Goal: Check status: Check status

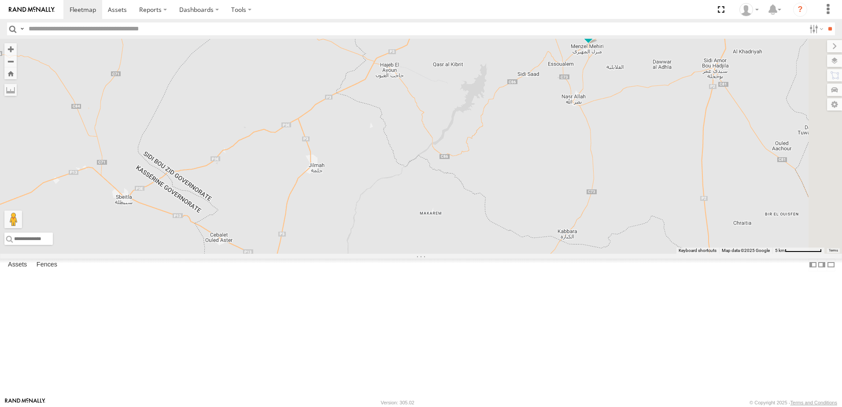
drag, startPoint x: 672, startPoint y: 201, endPoint x: 502, endPoint y: 293, distance: 193.4
click at [502, 254] on div "245 TU 9060 234 TU 2630 245 TU 9061 245 TU 9067 240 TU 779 245 TU 9064" at bounding box center [421, 146] width 842 height 215
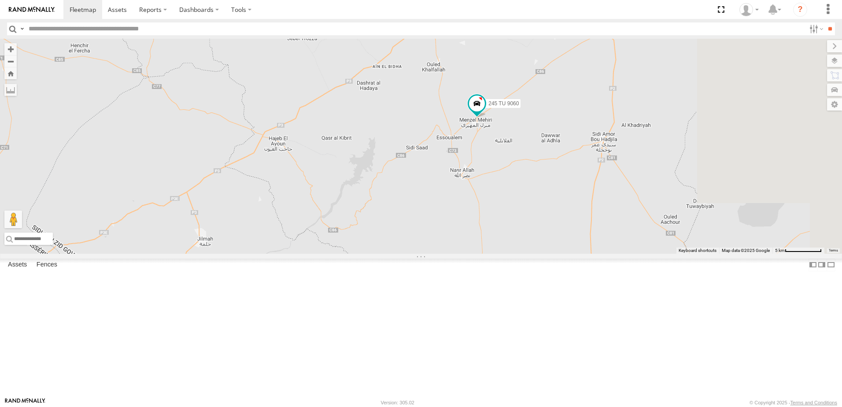
drag, startPoint x: 661, startPoint y: 231, endPoint x: 580, endPoint y: 262, distance: 87.0
click at [577, 254] on div "245 TU 9060 234 TU 2630 245 TU 9061 245 TU 9067 240 TU 779 245 TU 9064" at bounding box center [421, 146] width 842 height 215
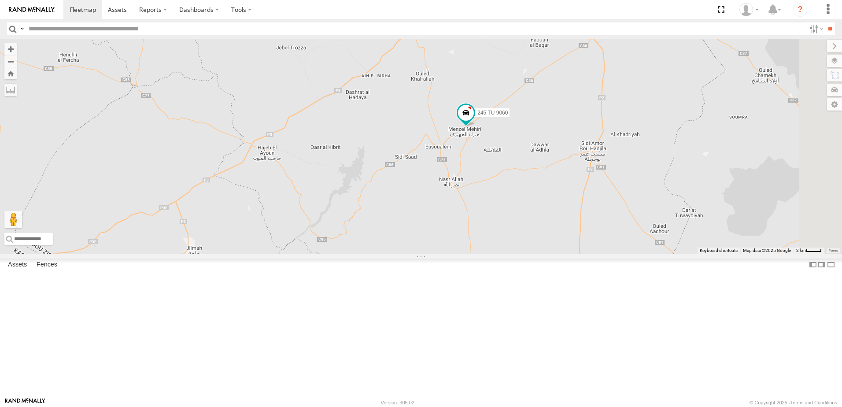
drag, startPoint x: 623, startPoint y: 211, endPoint x: 605, endPoint y: 234, distance: 28.9
click at [605, 234] on div "245 TU 9060 234 TU 2630 245 TU 9061 245 TU 9067 240 TU 779 245 TU 9064" at bounding box center [421, 146] width 842 height 215
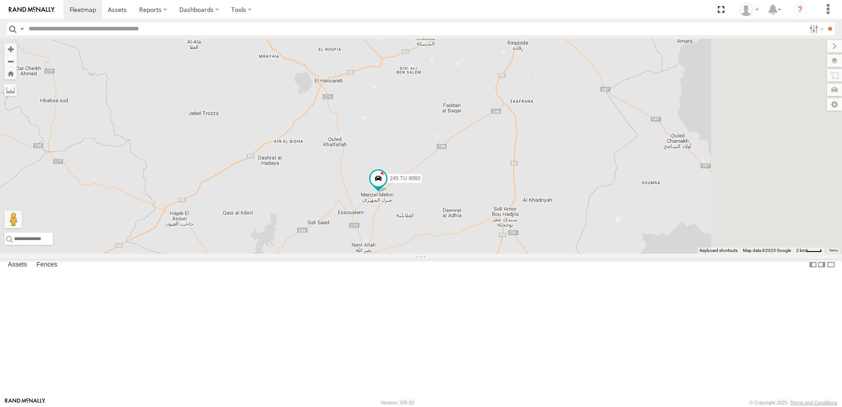
drag, startPoint x: 625, startPoint y: 223, endPoint x: 528, endPoint y: 273, distance: 108.8
click at [528, 254] on div "245 TU 9060 234 TU 2630 245 TU 9061 245 TU 9067 240 TU 779 245 TU 9064" at bounding box center [421, 146] width 842 height 215
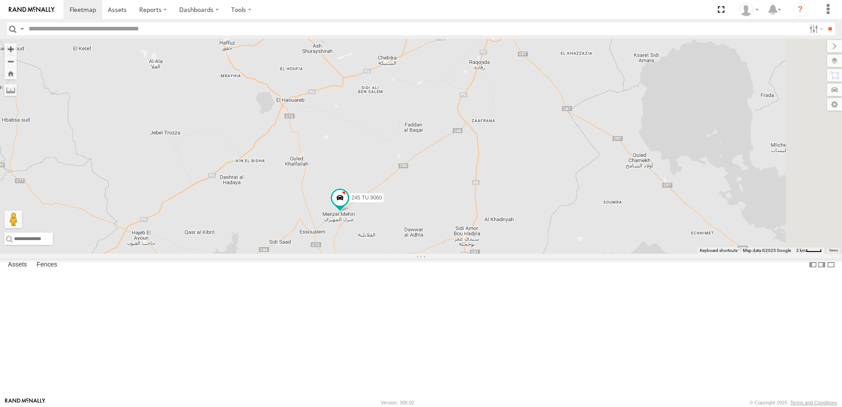
drag, startPoint x: 542, startPoint y: 237, endPoint x: 507, endPoint y: 255, distance: 38.6
click at [507, 254] on div "245 TU 9060 234 TU 2630 245 TU 9061 245 TU 9067 240 TU 779 245 TU 9064" at bounding box center [421, 146] width 842 height 215
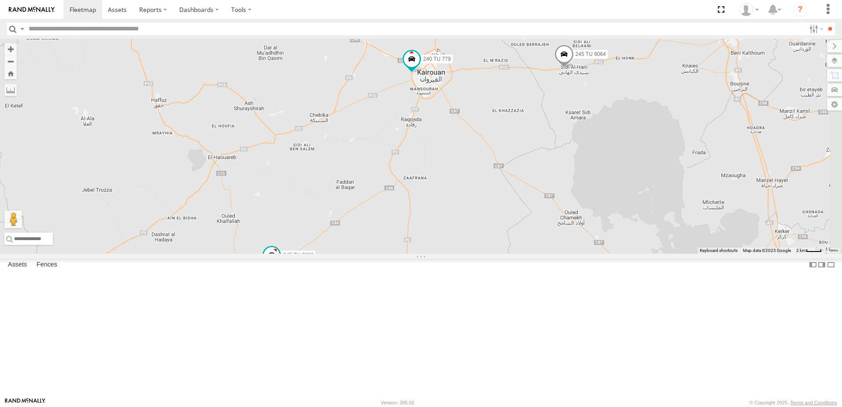
drag, startPoint x: 624, startPoint y: 185, endPoint x: 592, endPoint y: 225, distance: 51.7
click at [592, 225] on div "245 TU 9060 234 TU 2630 245 TU 9061 245 TU 9067 240 TU 779 245 TU 9064" at bounding box center [421, 146] width 842 height 215
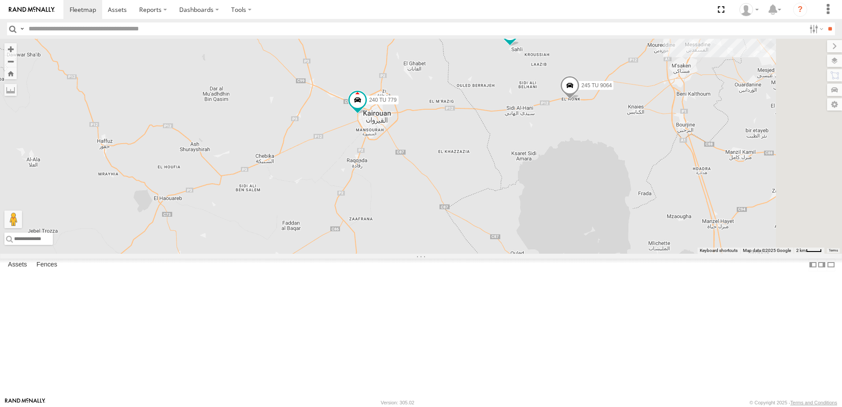
drag, startPoint x: 628, startPoint y: 204, endPoint x: 573, endPoint y: 246, distance: 69.4
click at [573, 246] on div "245 TU 9060 234 TU 2630 245 TU 9061 245 TU 9067 240 TU 779 245 TU 9064 245 TU 9…" at bounding box center [421, 146] width 842 height 215
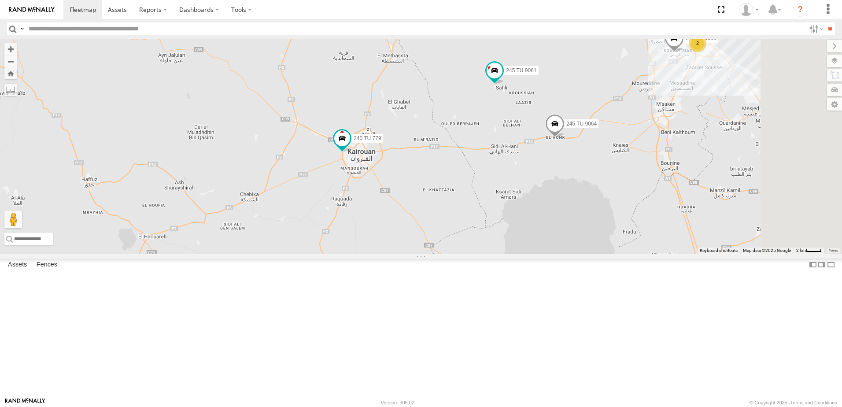
drag, startPoint x: 532, startPoint y: 307, endPoint x: 497, endPoint y: 312, distance: 35.5
click at [497, 254] on div "245 TU 9060 234 TU 2630 245 TU 9061 245 TU 9067 240 TU 779 245 TU 9064 245 TU 9…" at bounding box center [421, 146] width 842 height 215
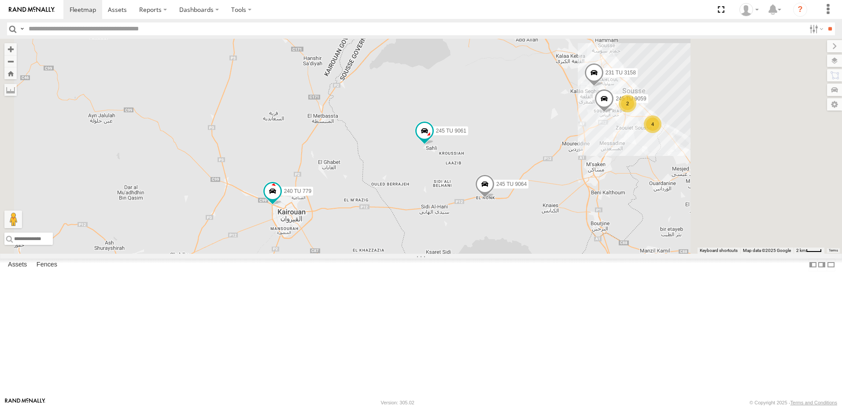
drag, startPoint x: 550, startPoint y: 211, endPoint x: 519, endPoint y: 206, distance: 31.8
click at [519, 206] on div "245 TU 9060 234 TU 2630 245 TU 9061 245 TU 9067 240 TU 779 245 TU 9064 231 TU 3…" at bounding box center [421, 146] width 842 height 215
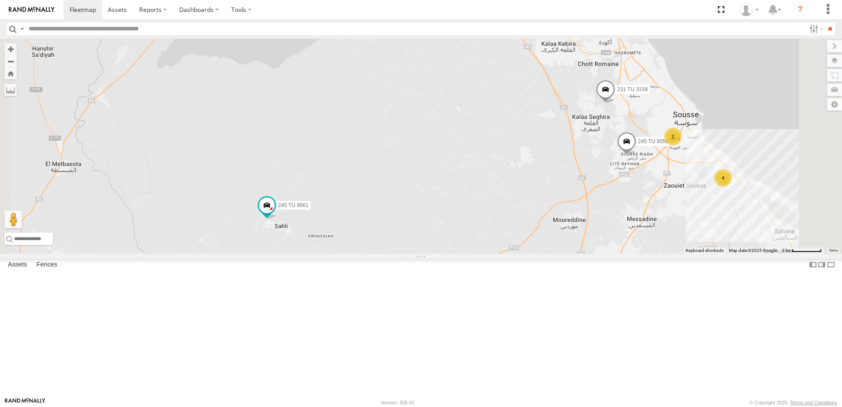
drag, startPoint x: 722, startPoint y: 187, endPoint x: 720, endPoint y: 293, distance: 106.7
click at [720, 254] on div "245 TU 9060 234 TU 2630 245 TU 9061 245 TU 9067 240 TU 779 245 TU 9064 231 TU 3…" at bounding box center [421, 146] width 842 height 215
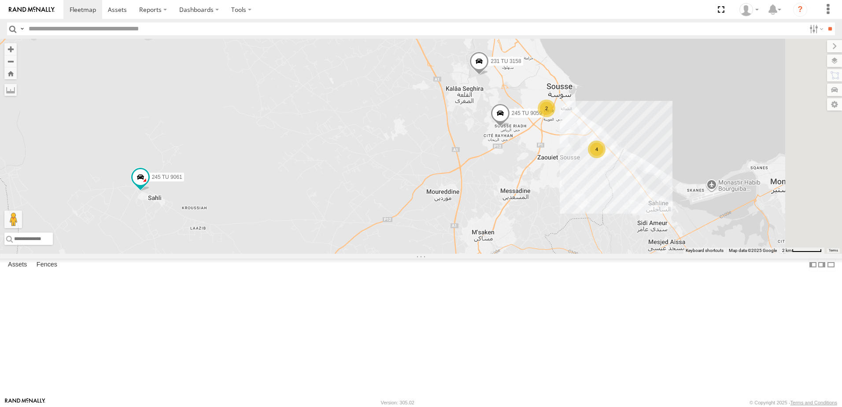
drag, startPoint x: 694, startPoint y: 219, endPoint x: 568, endPoint y: 190, distance: 129.3
click at [568, 190] on div "245 TU 9060 234 TU 2630 245 TU 9061 245 TU 9067 240 TU 779 245 TU 9064 231 TU 3…" at bounding box center [421, 146] width 842 height 215
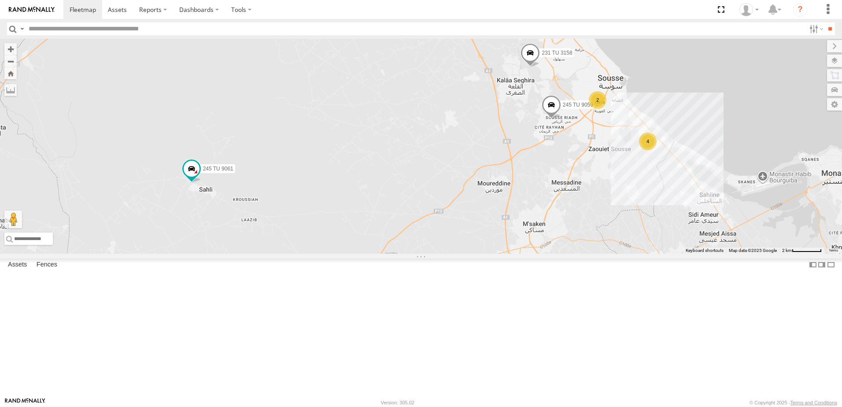
drag, startPoint x: 764, startPoint y: 288, endPoint x: 815, endPoint y: 280, distance: 50.9
click at [815, 254] on div "245 TU 9060 234 TU 2630 245 TU 9061 245 TU 9067 240 TU 779 245 TU 9064 231 TU 3…" at bounding box center [421, 146] width 842 height 215
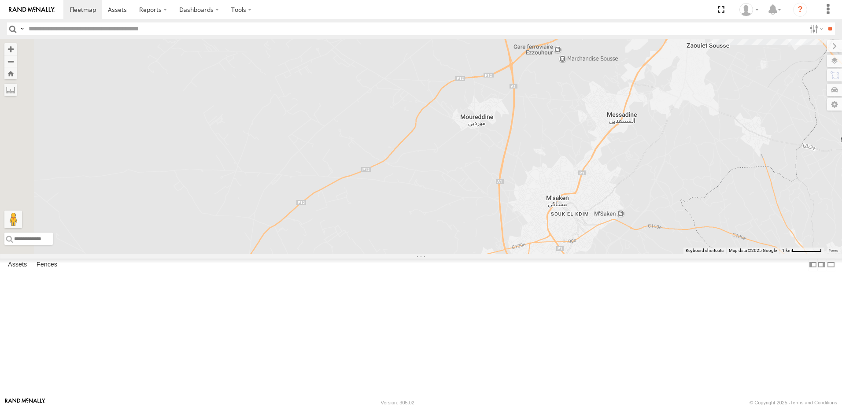
drag, startPoint x: 707, startPoint y: 222, endPoint x: 827, endPoint y: 123, distance: 155.9
click at [827, 123] on div "245 TU 9060 234 TU 2630 245 TU 9061 245 TU 9067 240 TU 779 245 TU 9064 231 TU 3…" at bounding box center [421, 146] width 842 height 215
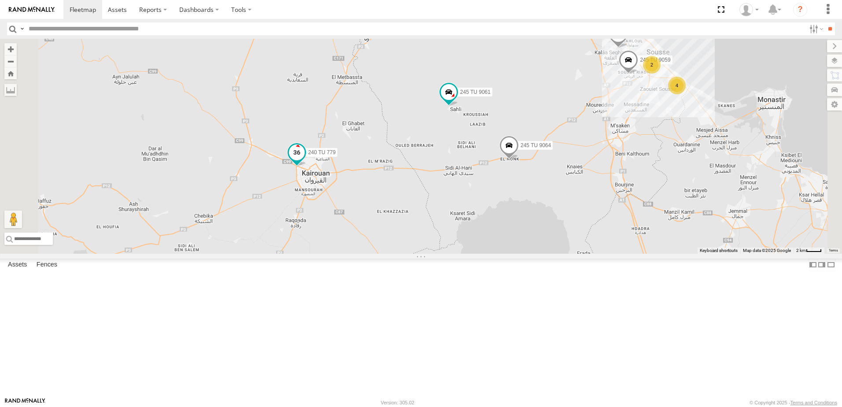
click at [305, 161] on span at bounding box center [297, 153] width 16 height 16
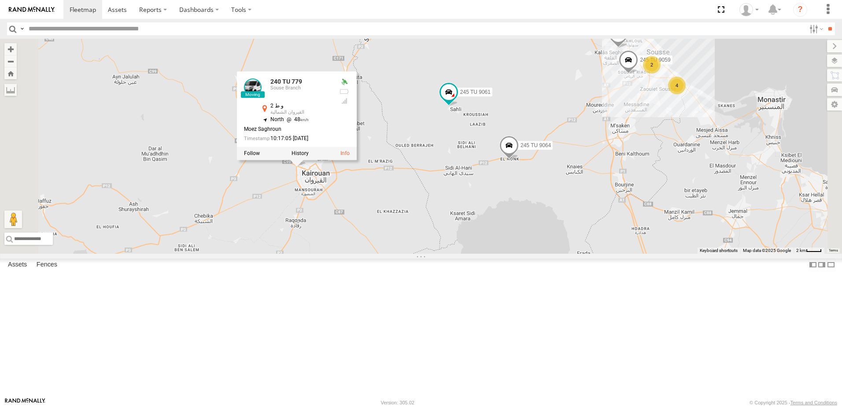
click at [379, 254] on div "245 TU 9060 234 TU 2630 245 TU 9061 245 TU 9067 240 TU 779 245 TU 9064 231 TU 3…" at bounding box center [421, 146] width 842 height 215
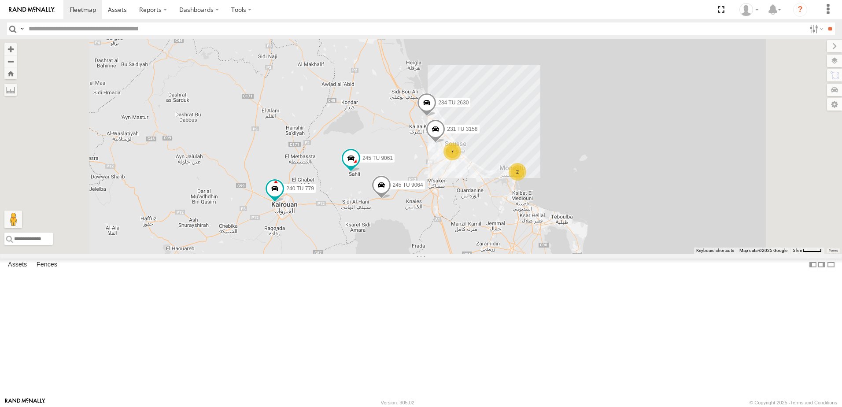
drag, startPoint x: 324, startPoint y: 375, endPoint x: 325, endPoint y: 337, distance: 37.9
click at [328, 254] on div "245 TU 9060 234 TU 2630 245 TU 9061 245 TU 9067 240 TU 779 245 TU 9064 231 TU 3…" at bounding box center [421, 146] width 842 height 215
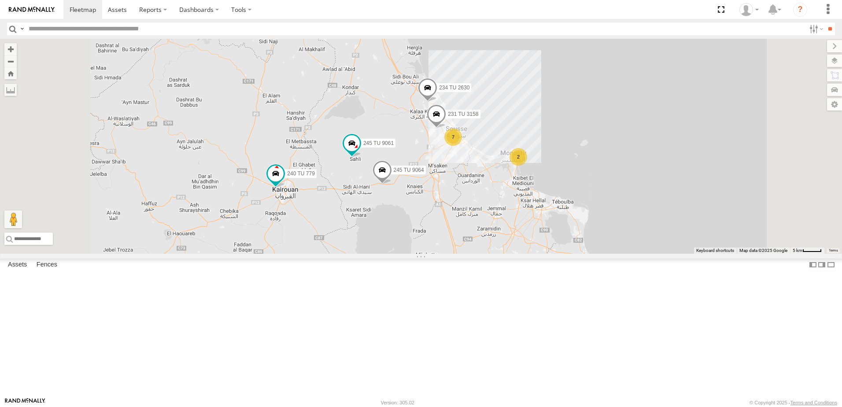
click at [214, 283] on span at bounding box center [206, 275] width 16 height 16
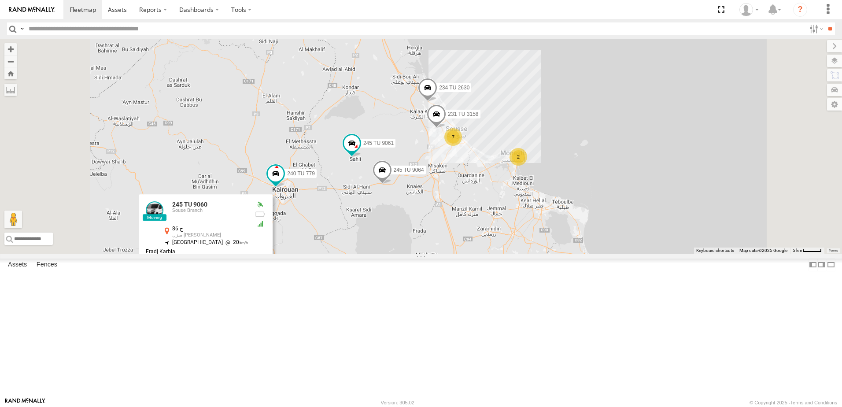
click at [426, 254] on div "245 TU 9060 234 TU 2630 245 TU 9061 245 TU 9067 240 TU 779 245 TU 9064 231 TU 3…" at bounding box center [421, 146] width 842 height 215
